Goal: Task Accomplishment & Management: Manage account settings

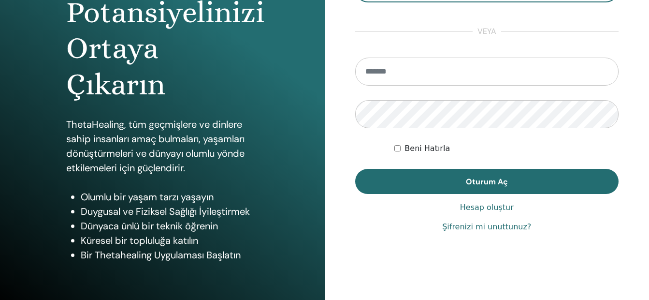
scroll to position [164, 0]
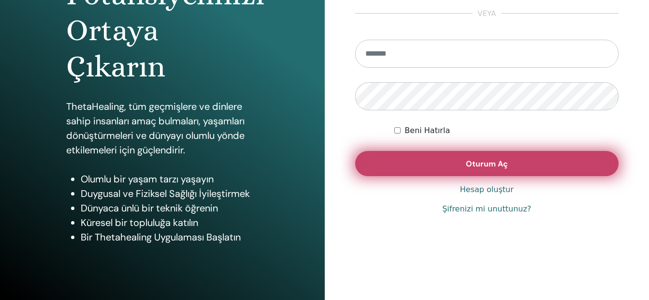
type input "**********"
click at [502, 164] on span "Oturum Aç" at bounding box center [487, 163] width 42 height 10
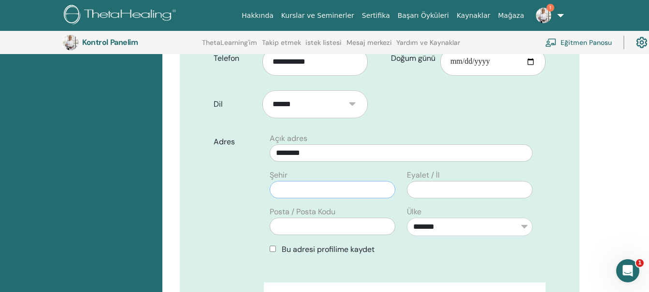
click at [354, 197] on input "text" at bounding box center [333, 189] width 126 height 17
type input "********"
type input "*****"
type input "********"
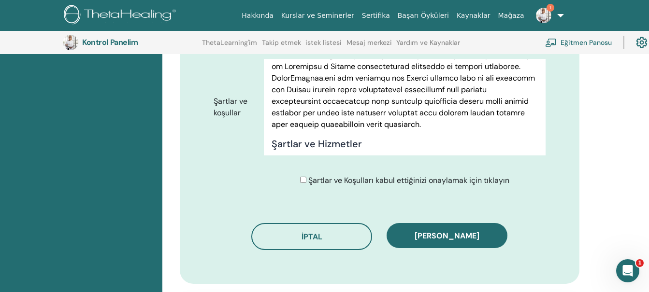
scroll to position [506, 0]
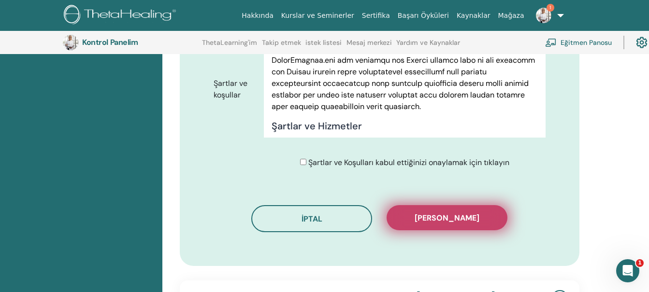
click at [433, 211] on button "Kaydı onayla" at bounding box center [446, 217] width 121 height 25
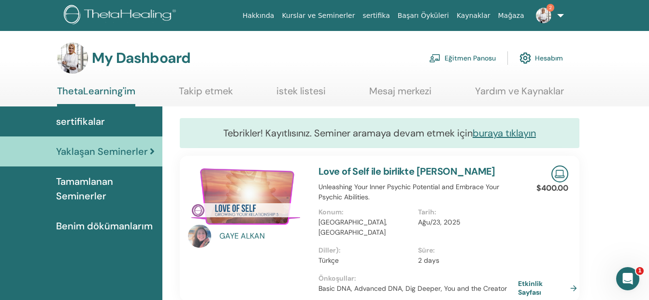
click at [540, 17] on img at bounding box center [543, 15] width 15 height 15
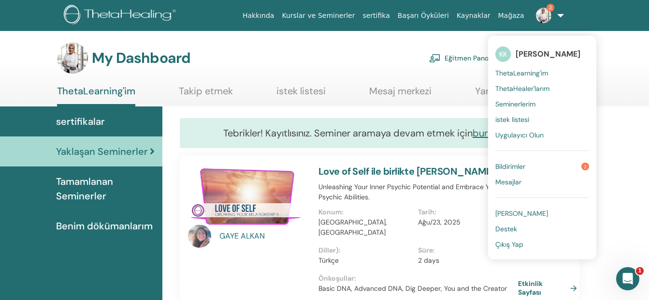
click at [534, 215] on span "[PERSON_NAME]" at bounding box center [521, 213] width 53 height 9
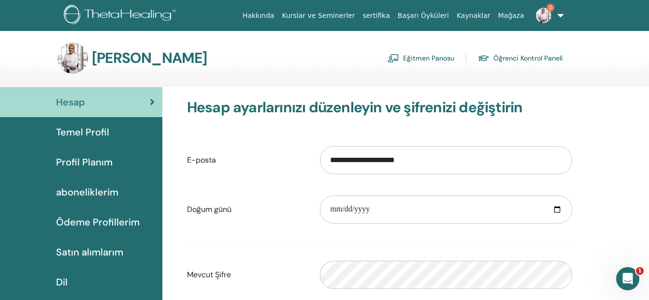
click at [89, 159] on span "Profil Planım" at bounding box center [84, 162] width 57 height 14
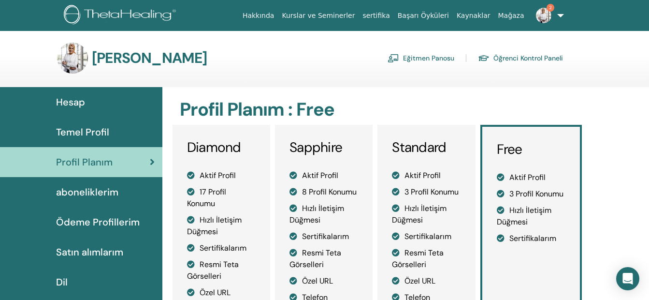
click at [88, 127] on span "Temel Profil" at bounding box center [82, 132] width 53 height 14
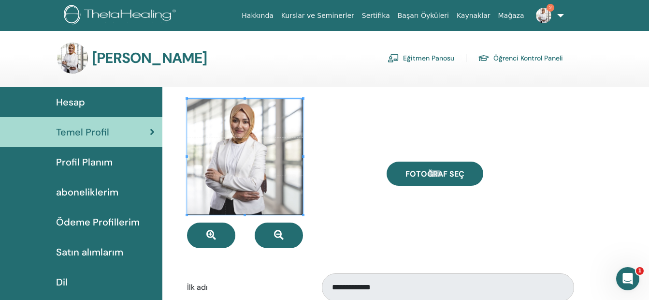
click at [542, 18] on img at bounding box center [543, 15] width 15 height 15
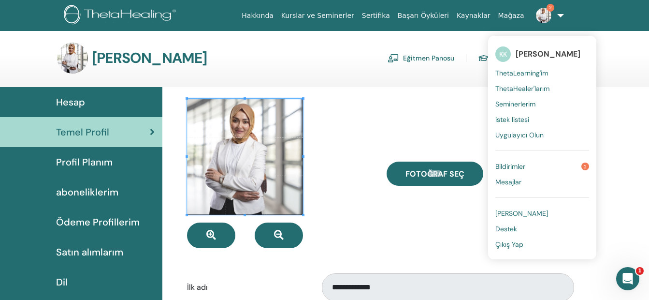
click at [523, 106] on span "Seminerlerim" at bounding box center [515, 104] width 40 height 9
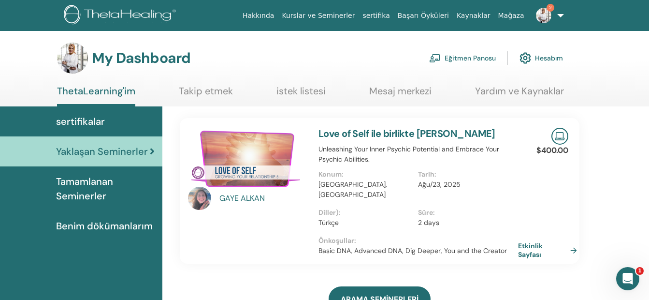
click at [278, 16] on link "Hakkında" at bounding box center [259, 16] width 40 height 18
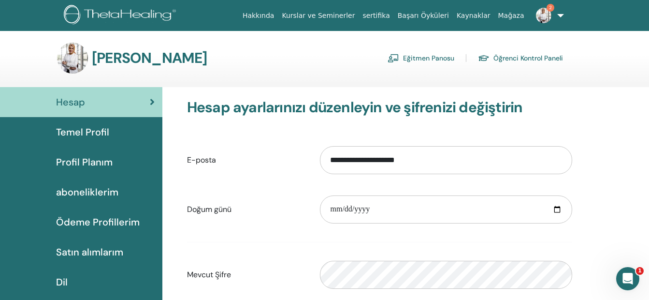
click at [549, 15] on img at bounding box center [543, 15] width 15 height 15
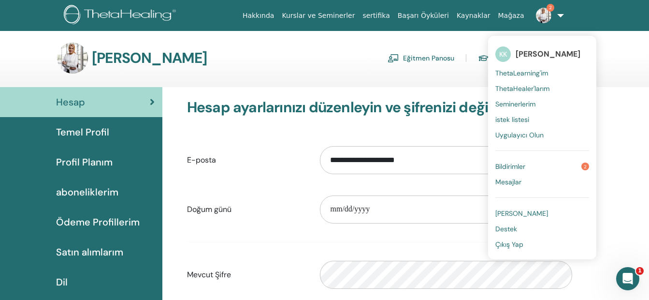
click at [510, 216] on span "[PERSON_NAME]" at bounding box center [521, 213] width 53 height 9
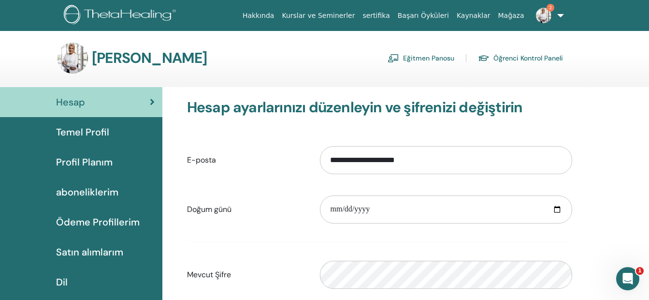
click at [437, 59] on link "Eğitmen Panosu" at bounding box center [420, 57] width 67 height 15
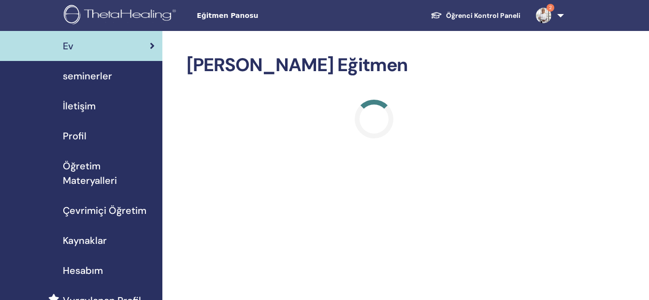
click at [105, 76] on span "seminerler" at bounding box center [87, 76] width 49 height 14
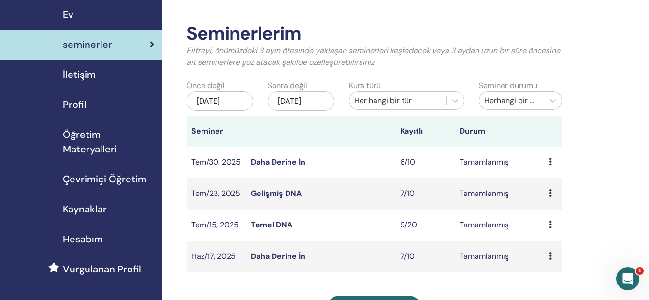
scroll to position [48, 0]
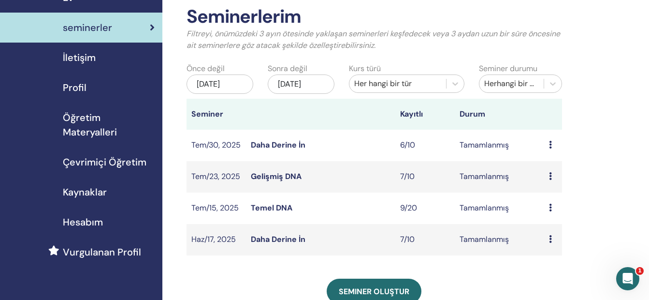
click at [261, 150] on link "Daha Derine İn" at bounding box center [278, 145] width 55 height 10
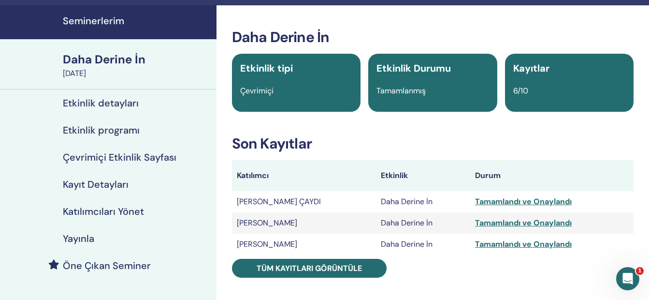
scroll to position [48, 0]
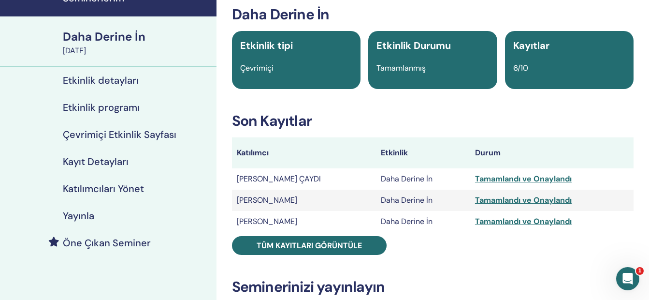
click at [130, 130] on h4 "Çevrimiçi Etkinlik Sayfası" at bounding box center [120, 134] width 114 height 12
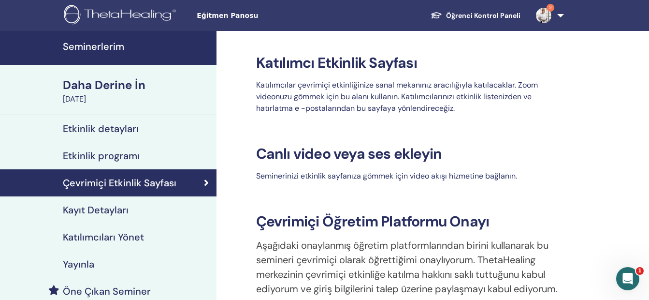
click at [128, 128] on h4 "Etkinlik detayları" at bounding box center [101, 129] width 76 height 12
